Goal: Transaction & Acquisition: Purchase product/service

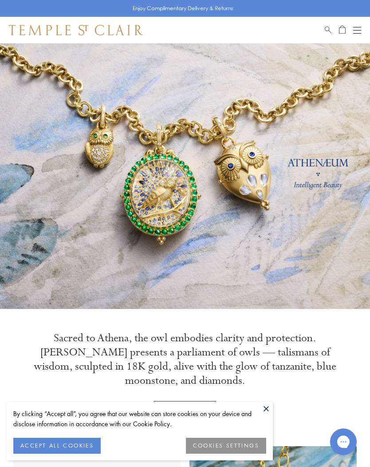
click at [93, 450] on button "ACCEPT ALL COOKIES" at bounding box center [56, 446] width 87 height 16
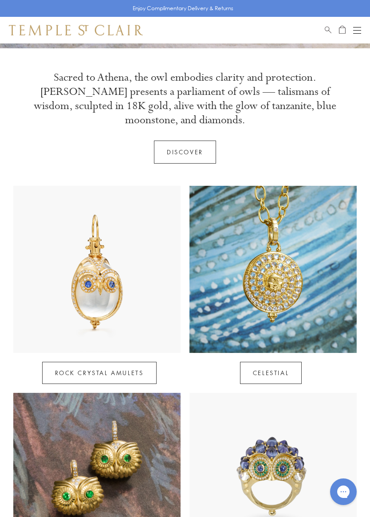
scroll to position [263, 0]
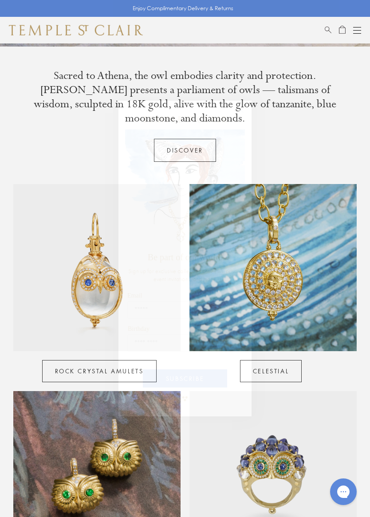
click at [245, 112] on circle "Close dialog" at bounding box center [241, 110] width 11 height 11
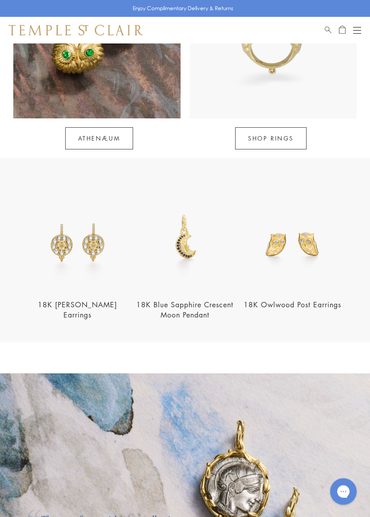
scroll to position [703, 0]
click at [188, 230] on img at bounding box center [185, 238] width 102 height 102
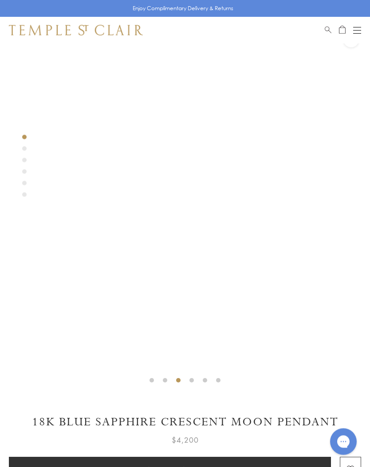
scroll to position [25, 0]
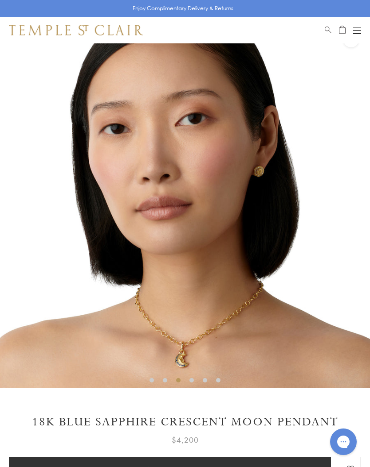
click at [360, 29] on button "Open navigation" at bounding box center [357, 30] width 8 height 11
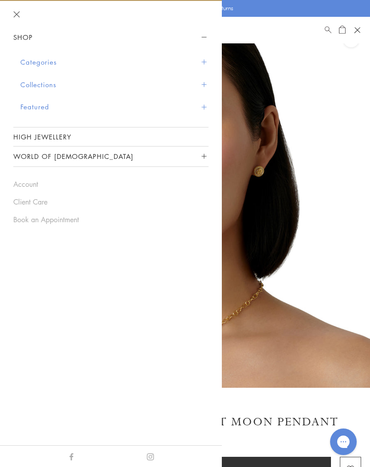
click at [60, 68] on button "Categories" at bounding box center [114, 62] width 188 height 23
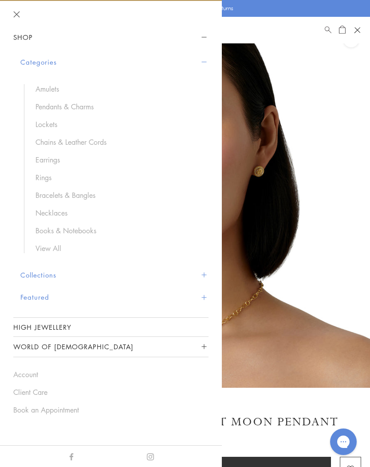
click at [88, 108] on link "Pendants & Charms" at bounding box center [117, 107] width 164 height 10
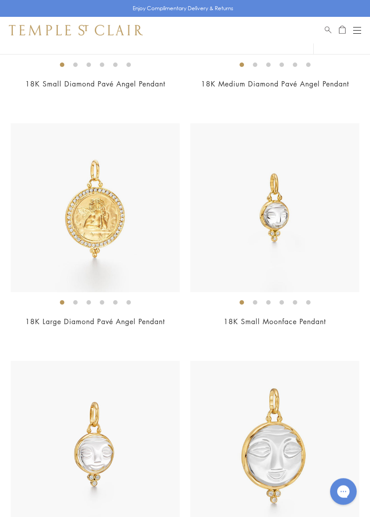
scroll to position [2643, 0]
click at [334, 255] on img at bounding box center [274, 207] width 169 height 169
